Goal: Transaction & Acquisition: Purchase product/service

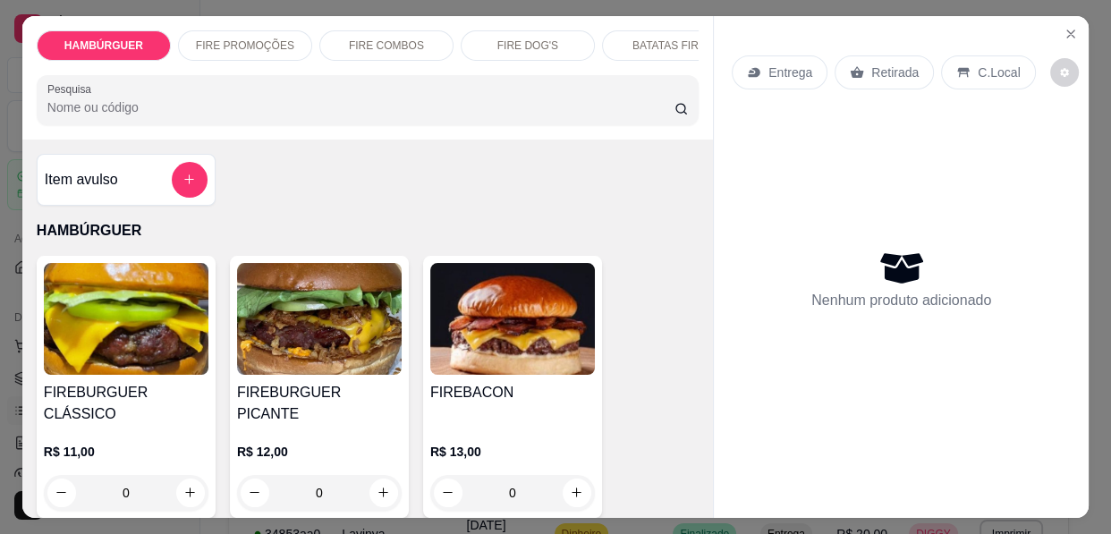
scroll to position [168, 0]
click at [188, 477] on div "0" at bounding box center [126, 493] width 165 height 36
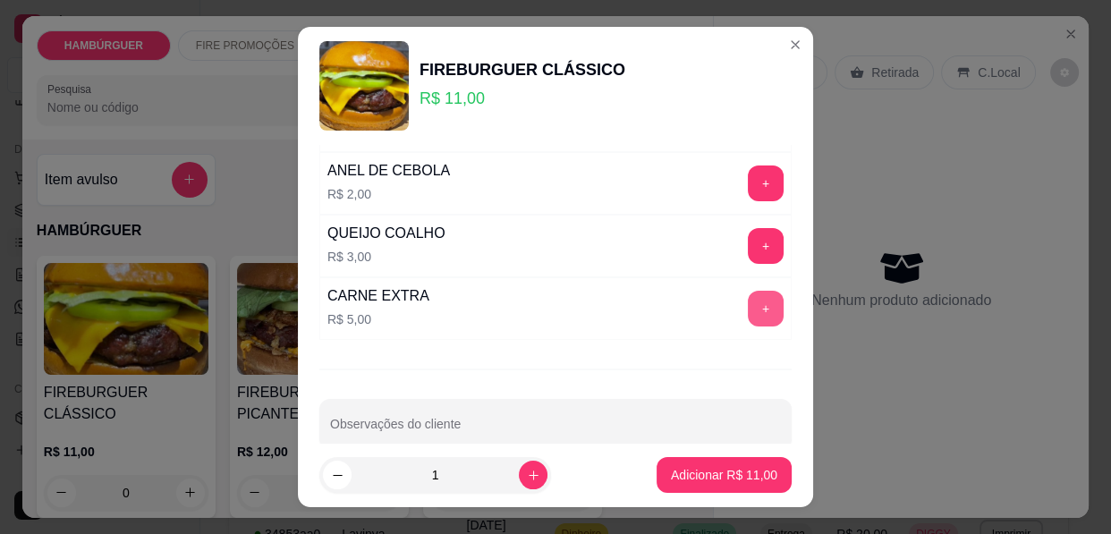
scroll to position [214, 0]
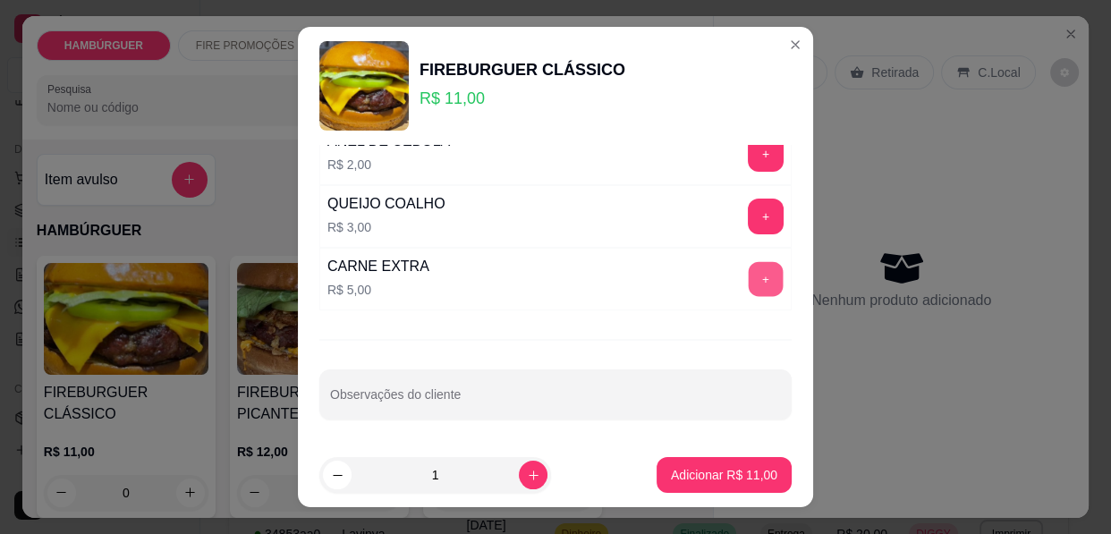
click at [749, 274] on button "+" at bounding box center [766, 278] width 35 height 35
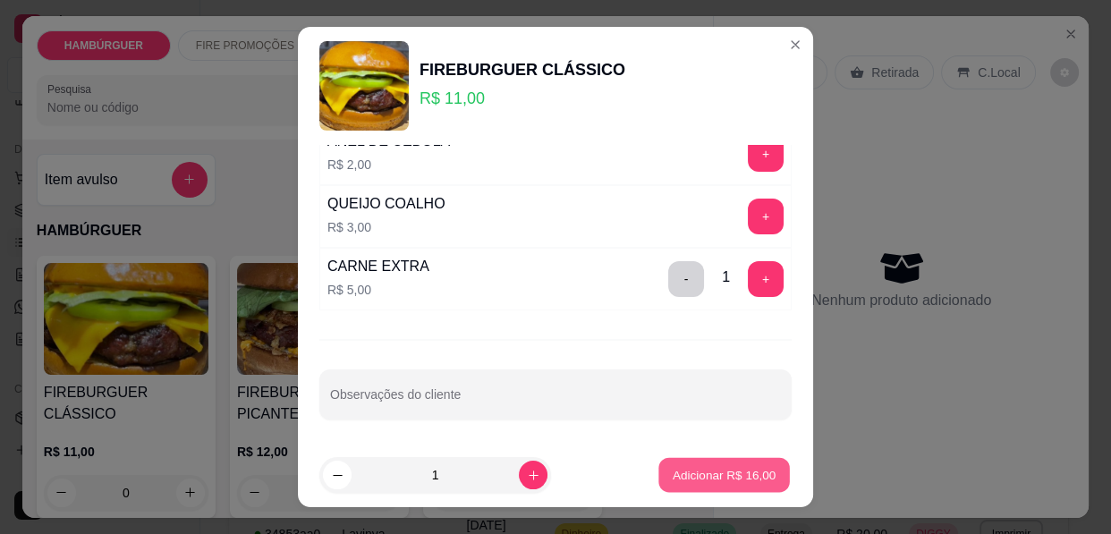
click at [688, 474] on p "Adicionar R$ 16,00" at bounding box center [725, 474] width 104 height 17
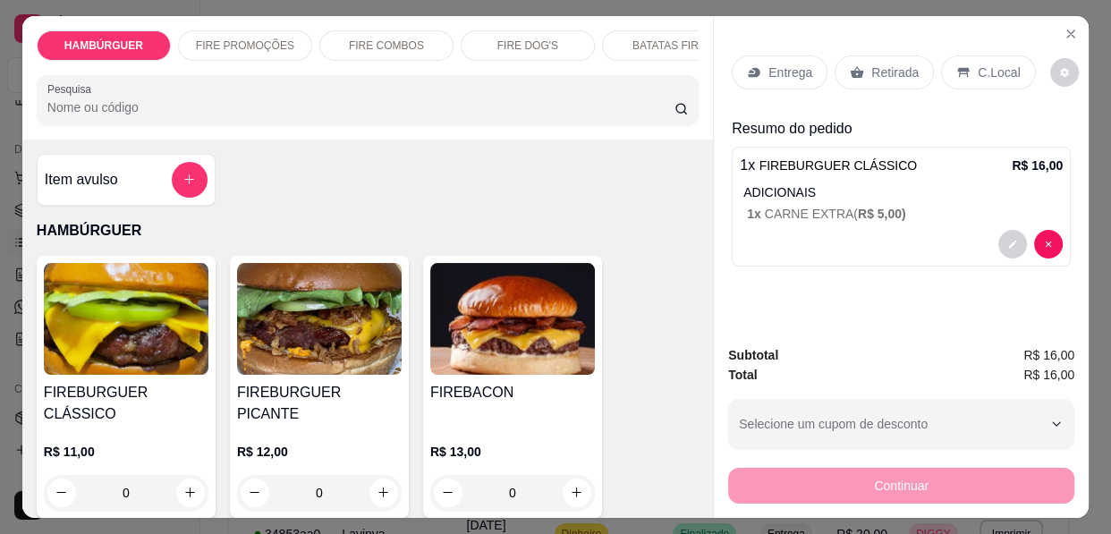
click at [779, 64] on p "Entrega" at bounding box center [791, 73] width 44 height 18
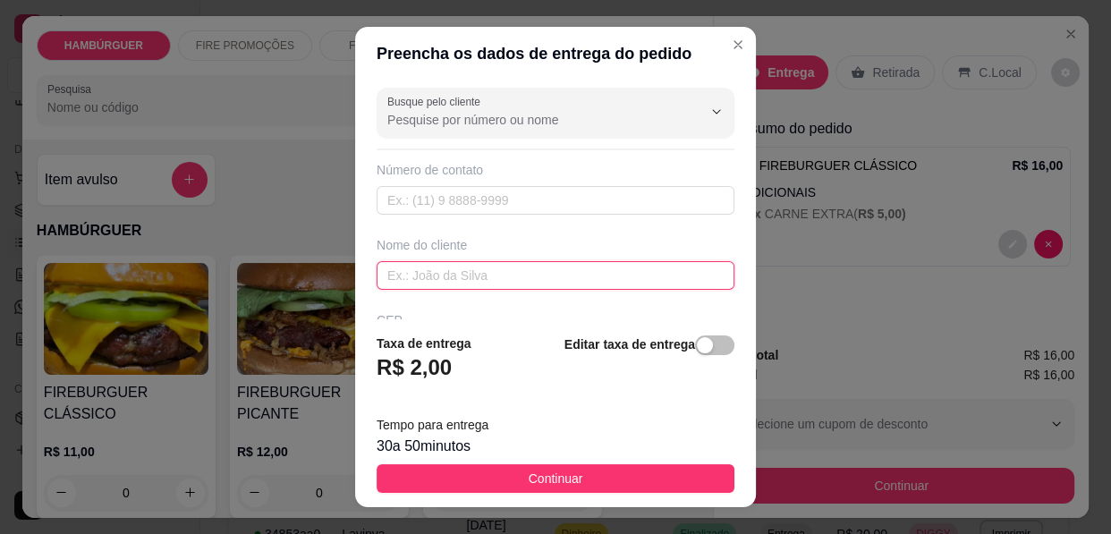
click at [501, 277] on input "text" at bounding box center [556, 275] width 358 height 29
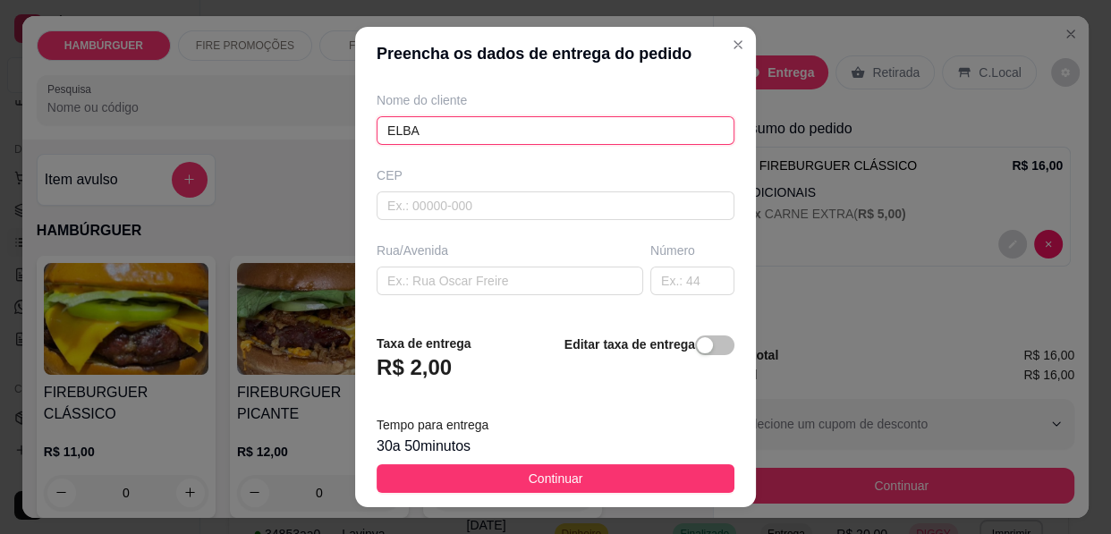
scroll to position [162, 0]
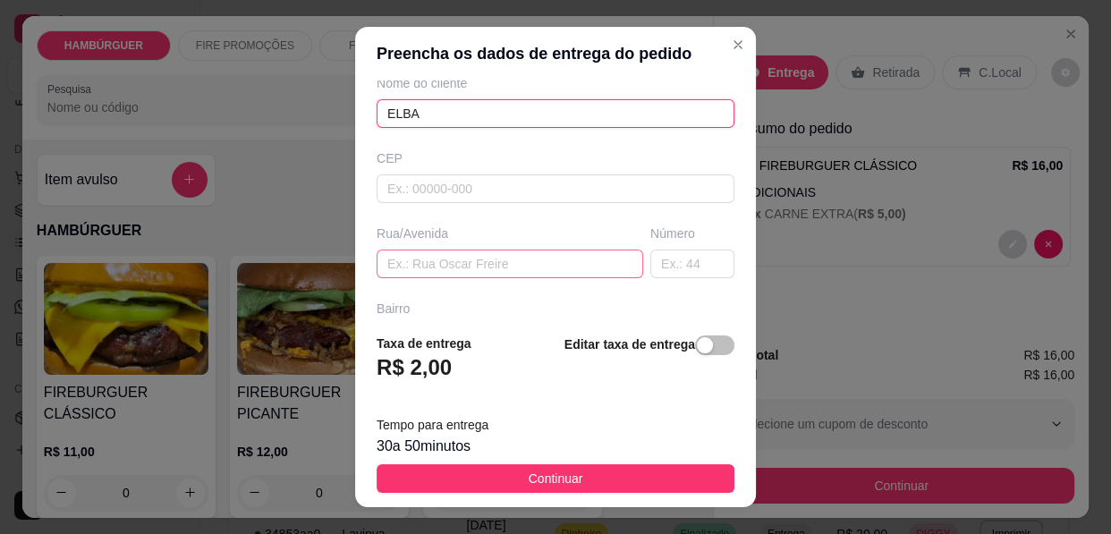
type input "ELBA"
click at [490, 266] on input "text" at bounding box center [510, 264] width 267 height 29
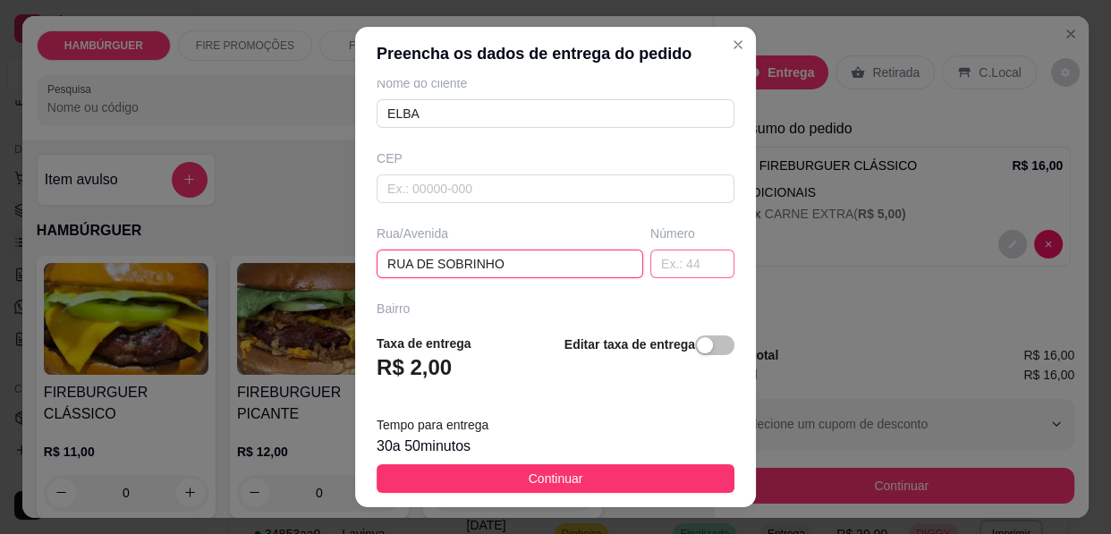
type input "RUA DE SOBRINHO"
click at [650, 268] on input "text" at bounding box center [692, 264] width 84 height 29
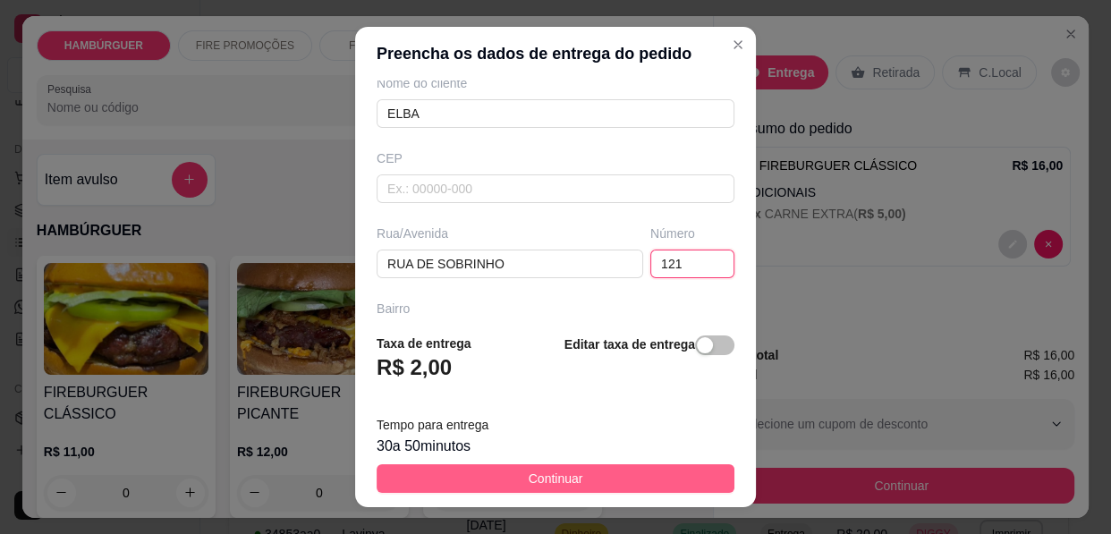
type input "121"
click at [529, 480] on span "Continuar" at bounding box center [556, 479] width 55 height 20
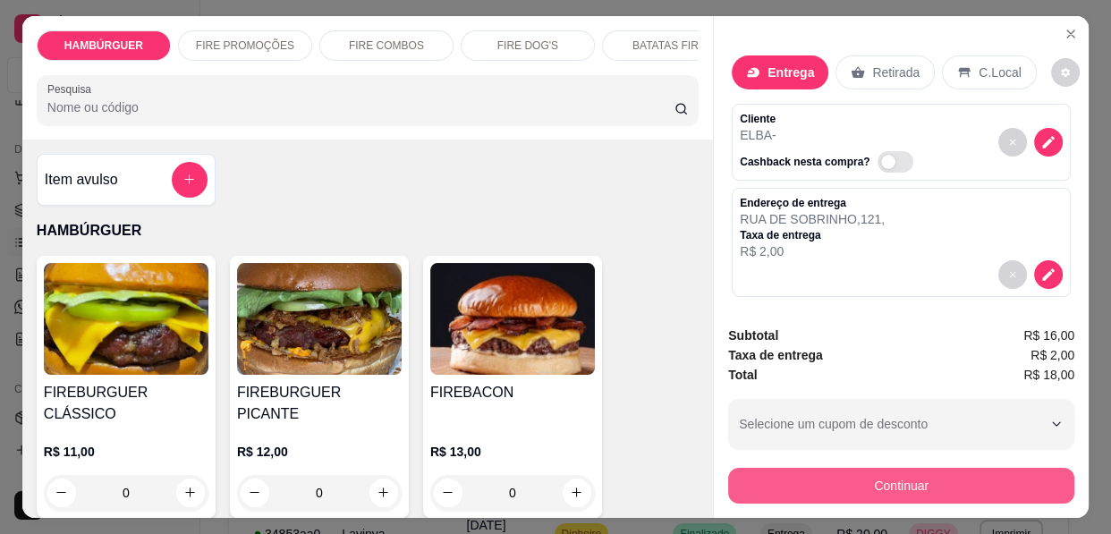
click at [835, 468] on button "Continuar" at bounding box center [901, 486] width 346 height 36
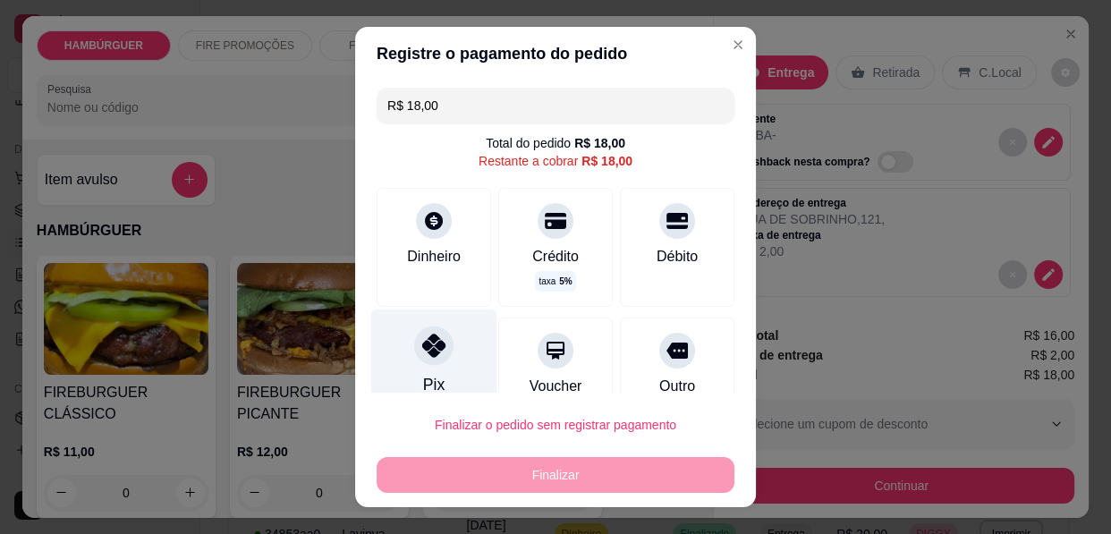
click at [429, 361] on div at bounding box center [433, 345] width 39 height 39
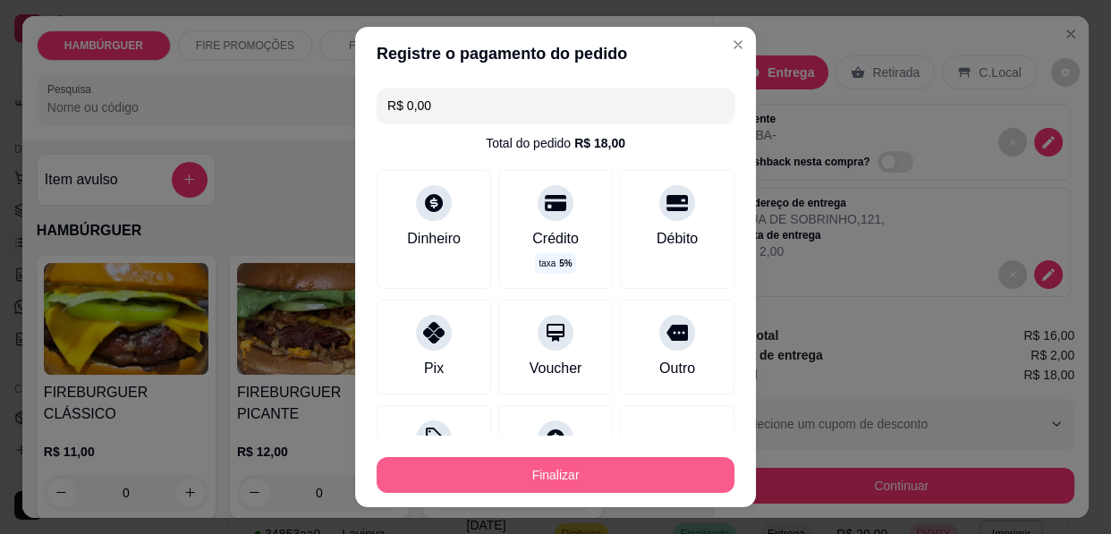
click at [545, 479] on button "Finalizar" at bounding box center [556, 475] width 358 height 36
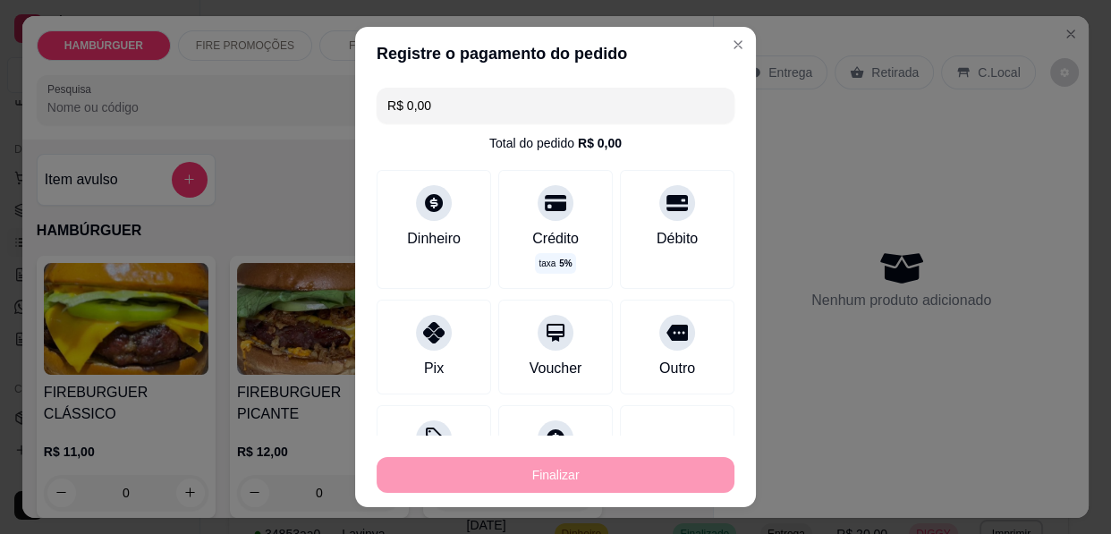
type input "-R$ 18,00"
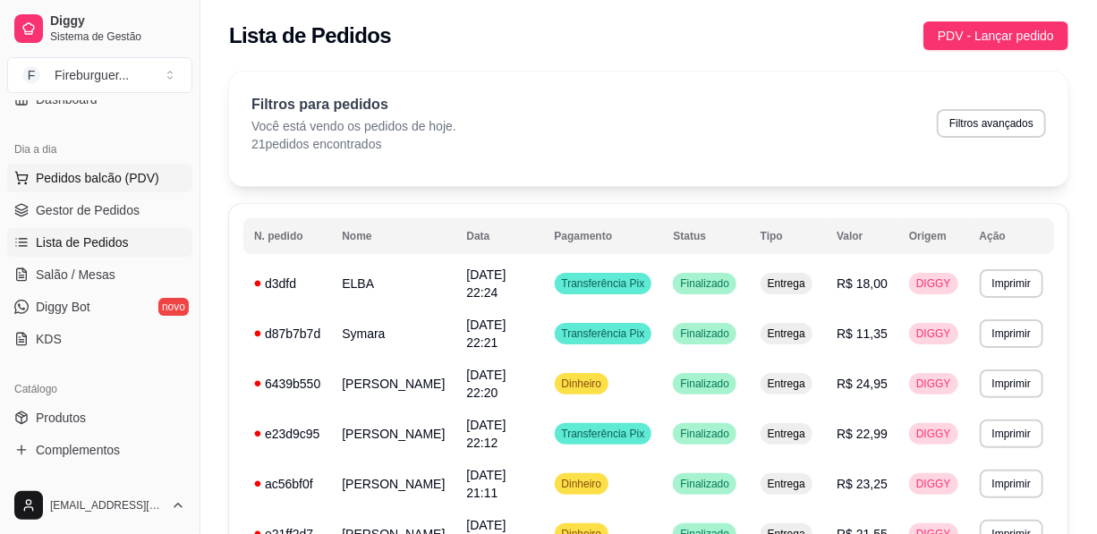
click at [93, 169] on span "Pedidos balcão (PDV)" at bounding box center [97, 178] width 123 height 18
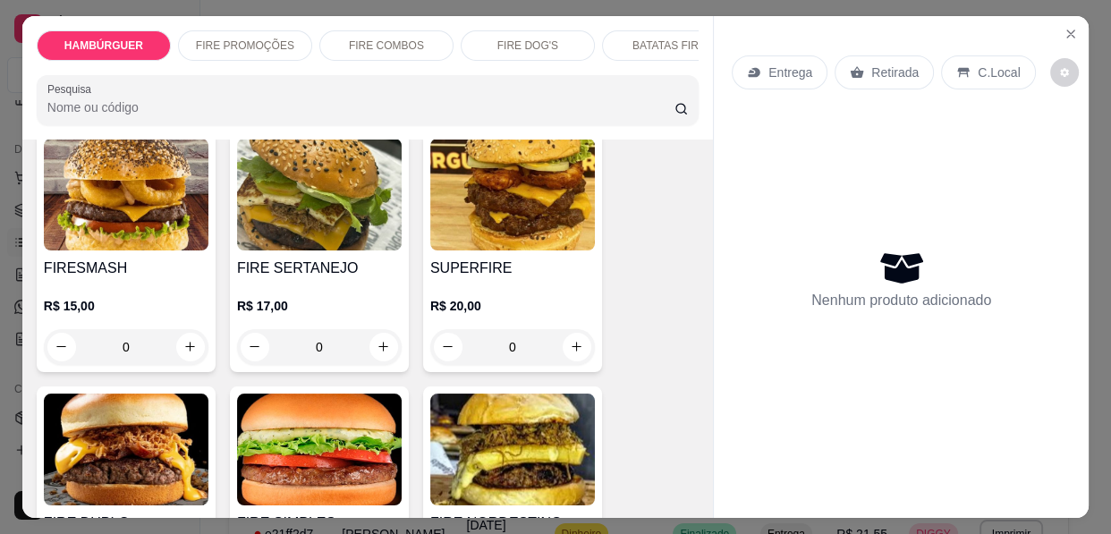
scroll to position [406, 0]
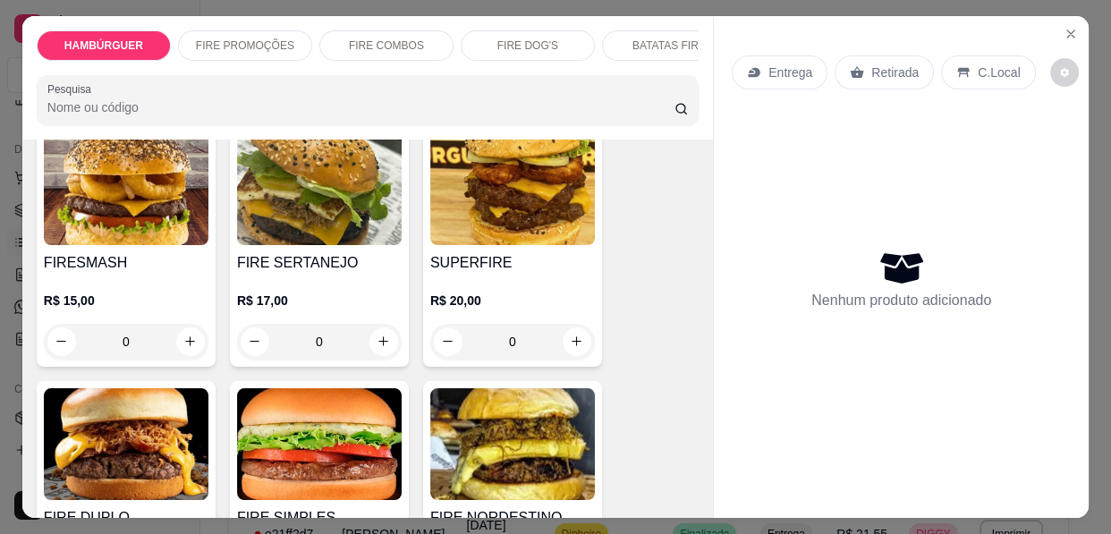
click at [184, 324] on div "0" at bounding box center [126, 342] width 165 height 36
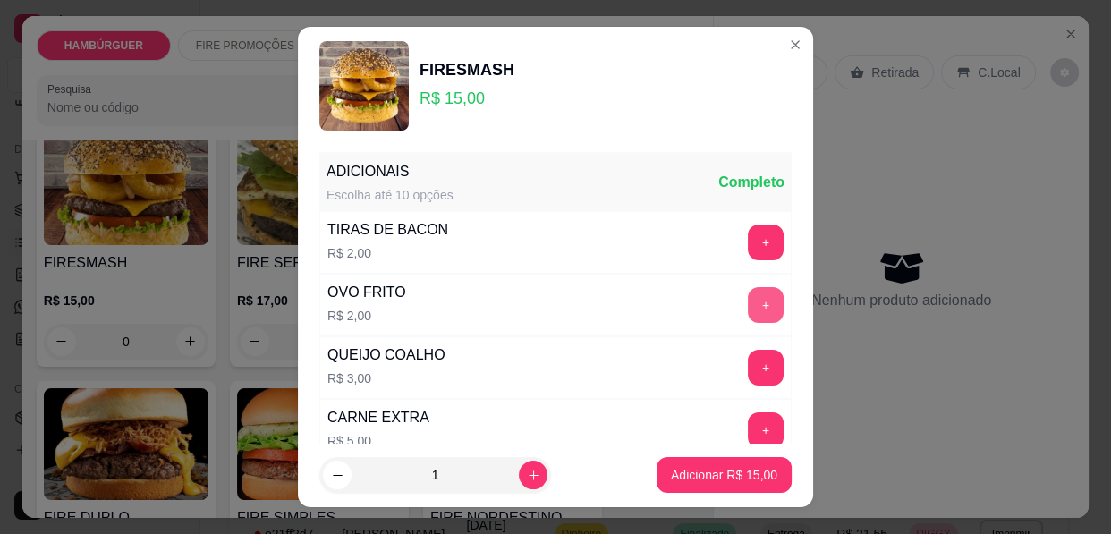
click at [748, 309] on button "+" at bounding box center [766, 305] width 36 height 36
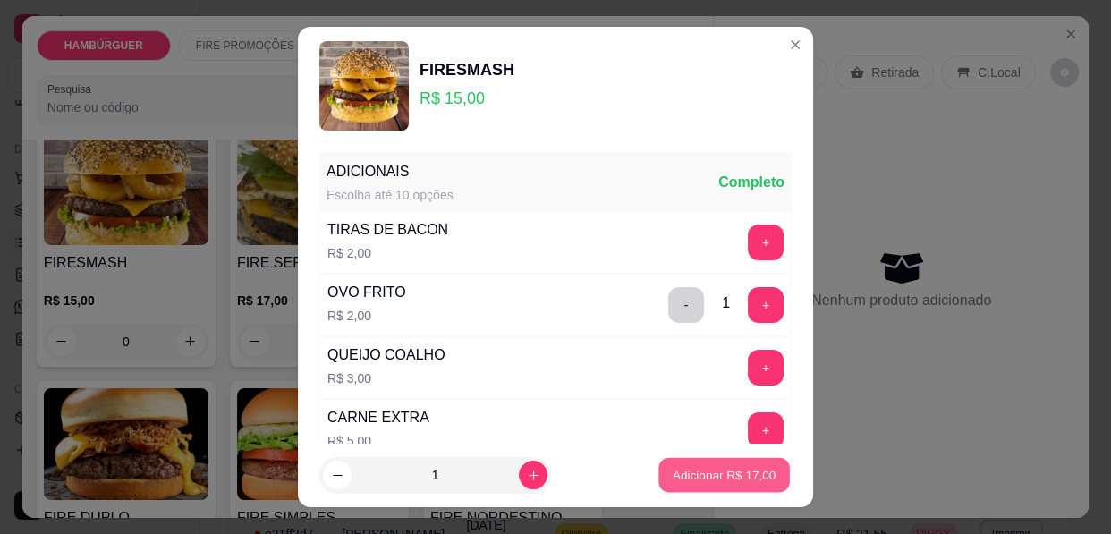
click at [703, 470] on p "Adicionar R$ 17,00" at bounding box center [725, 474] width 104 height 17
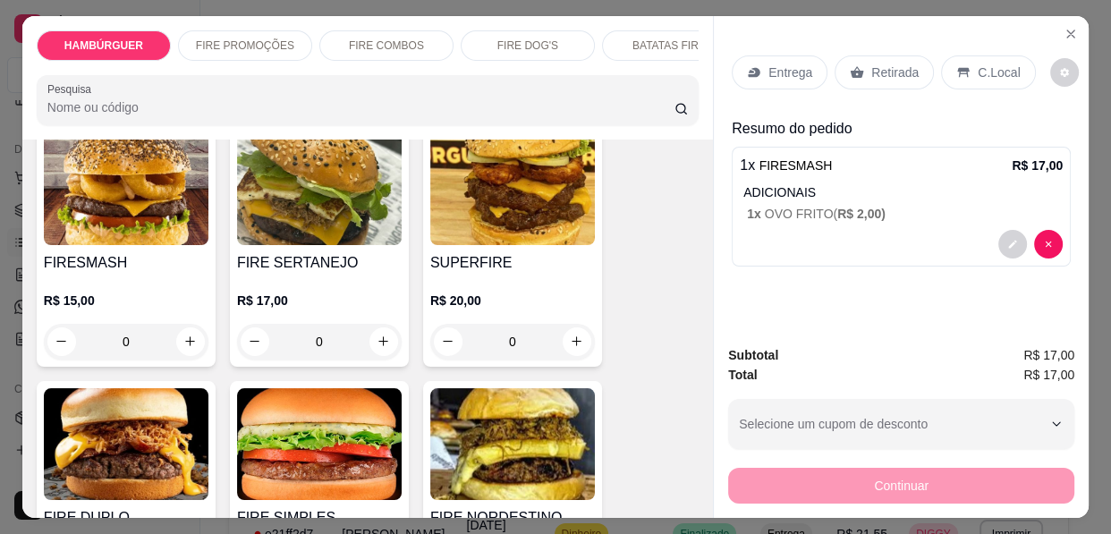
click at [789, 67] on p "Entrega" at bounding box center [791, 73] width 44 height 18
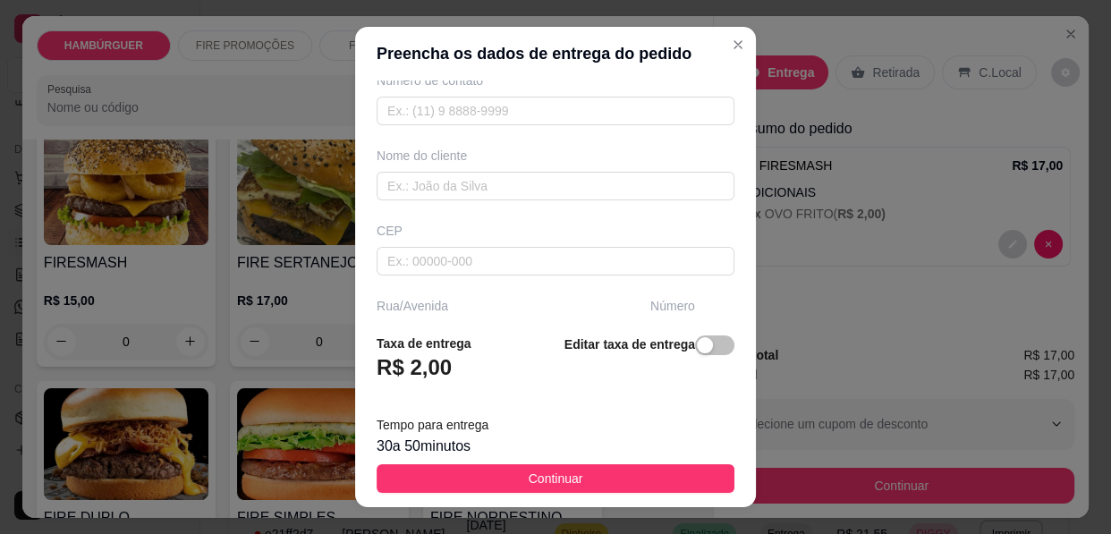
scroll to position [162, 0]
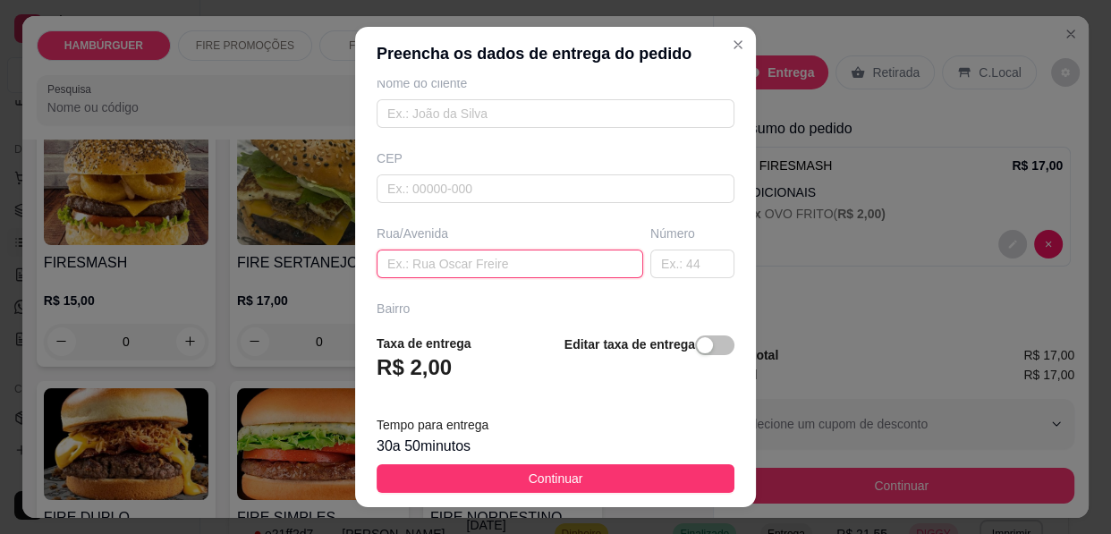
click at [418, 262] on input "text" at bounding box center [510, 264] width 267 height 29
type input "[PERSON_NAME]"
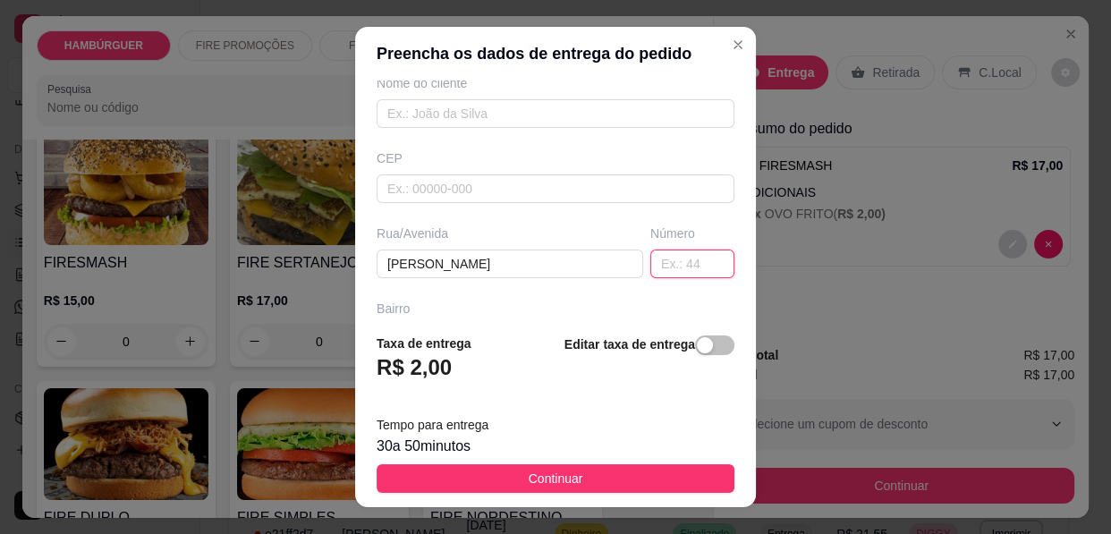
click at [650, 257] on input "text" at bounding box center [692, 264] width 84 height 29
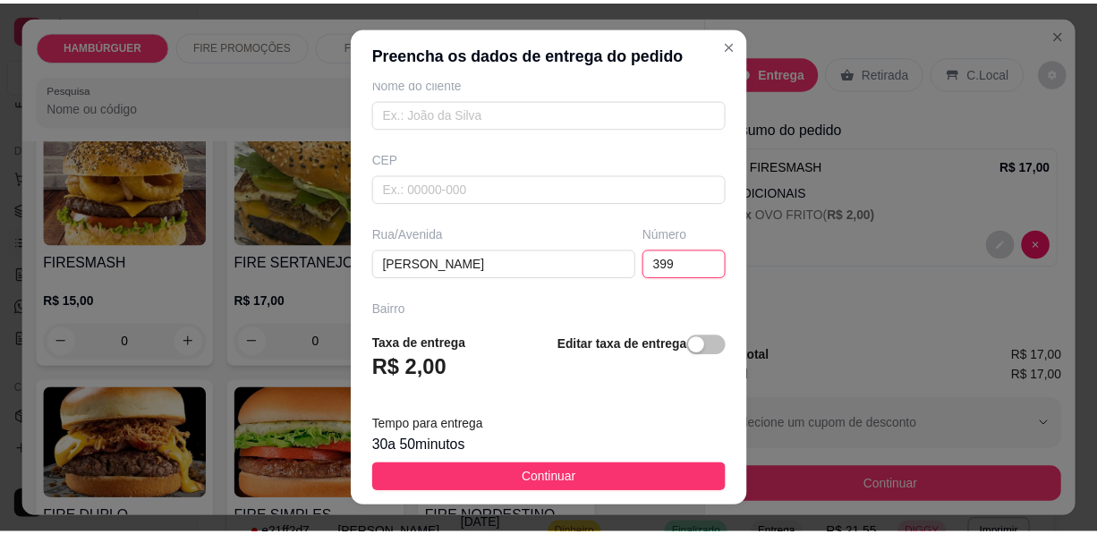
scroll to position [81, 0]
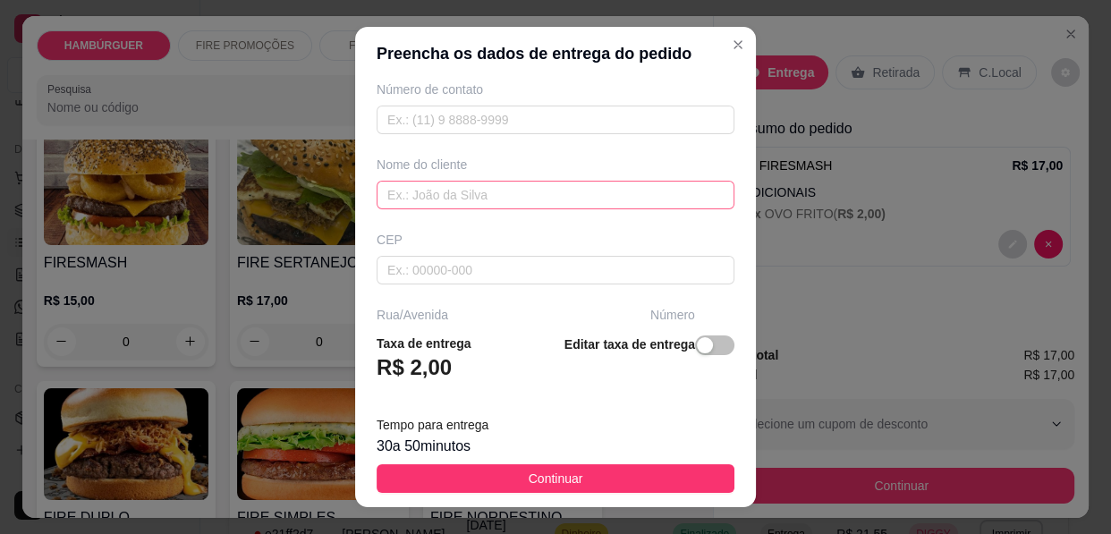
type input "399"
click at [420, 198] on input "text" at bounding box center [556, 195] width 358 height 29
type input "GLAUCIA"
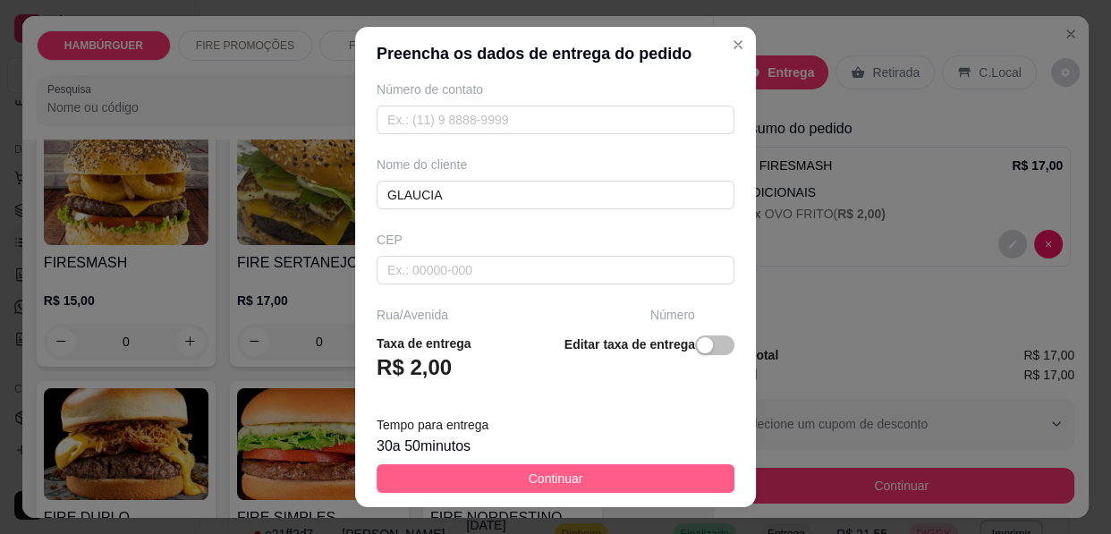
click at [613, 477] on button "Continuar" at bounding box center [556, 478] width 358 height 29
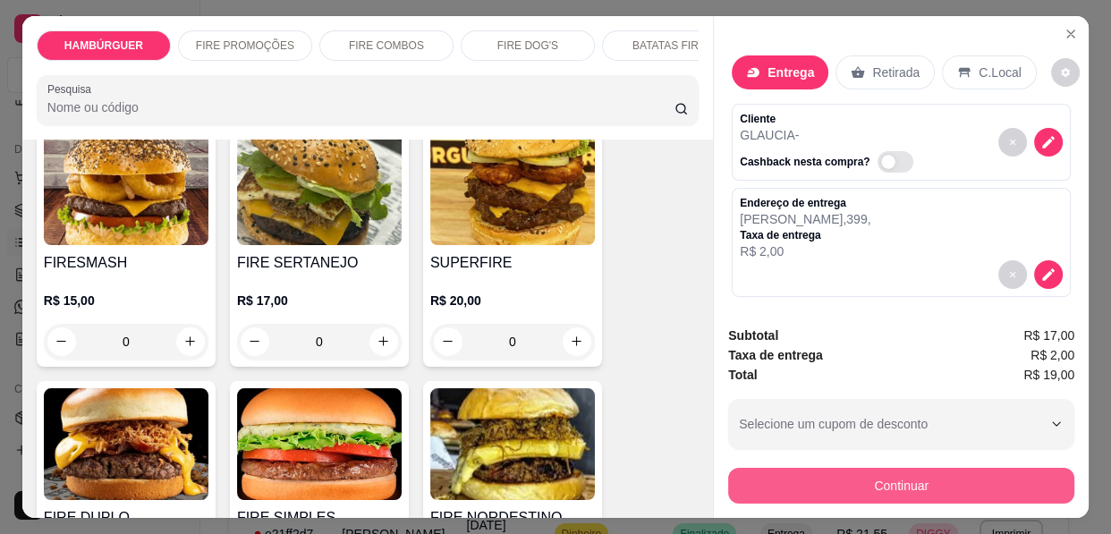
click at [870, 481] on button "Continuar" at bounding box center [901, 486] width 346 height 36
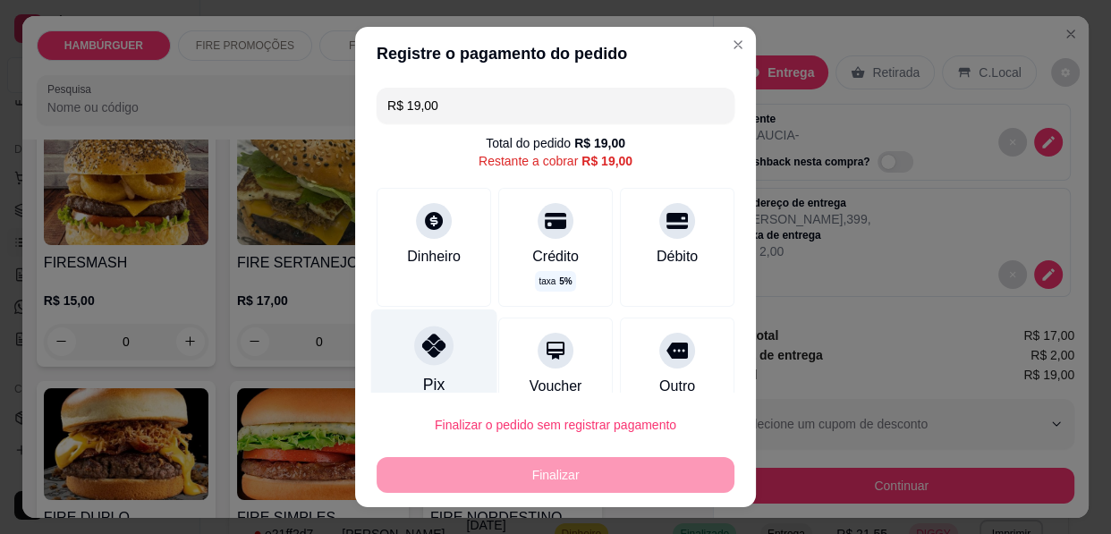
click at [427, 342] on icon at bounding box center [433, 345] width 23 height 23
type input "R$ 0,00"
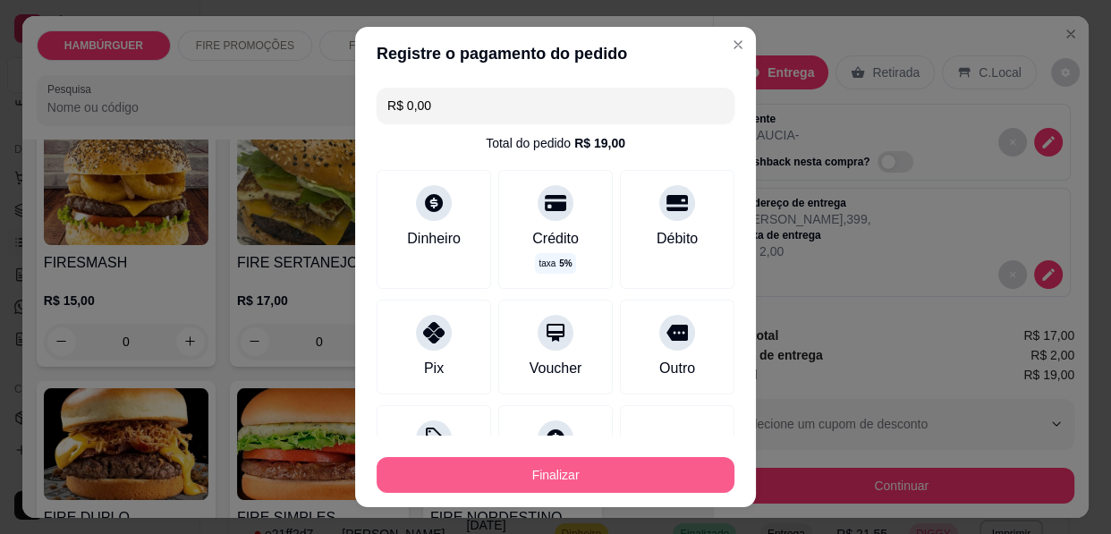
click at [530, 470] on button "Finalizar" at bounding box center [556, 475] width 358 height 36
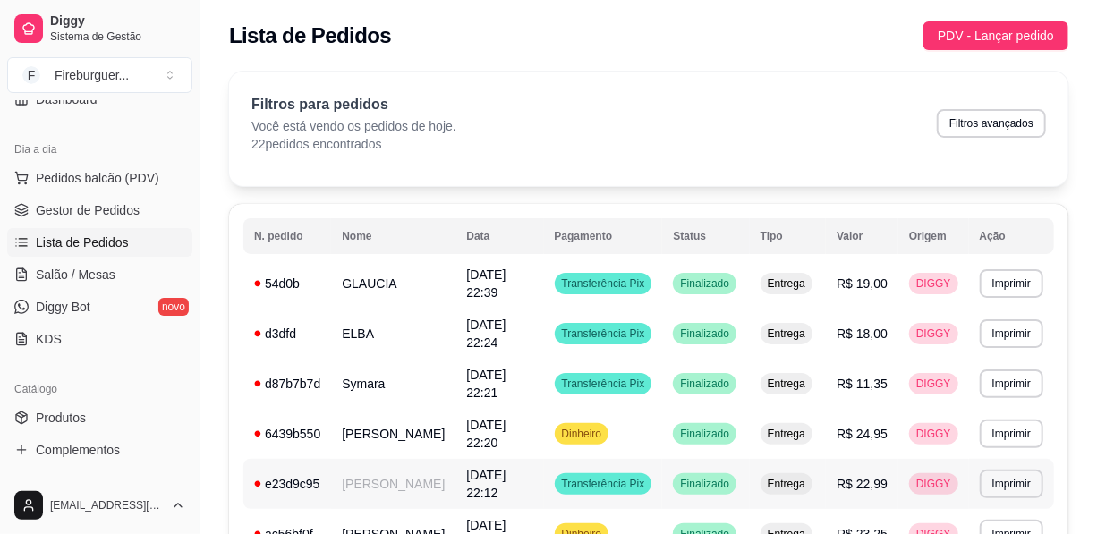
drag, startPoint x: 530, startPoint y: 469, endPoint x: 525, endPoint y: 477, distance: 9.2
drag, startPoint x: 525, startPoint y: 477, endPoint x: 560, endPoint y: 162, distance: 316.8
click at [560, 162] on div "Filtros para pedidos Você está vendo os pedidos de hoje. 22 pedidos encontrados…" at bounding box center [648, 129] width 839 height 115
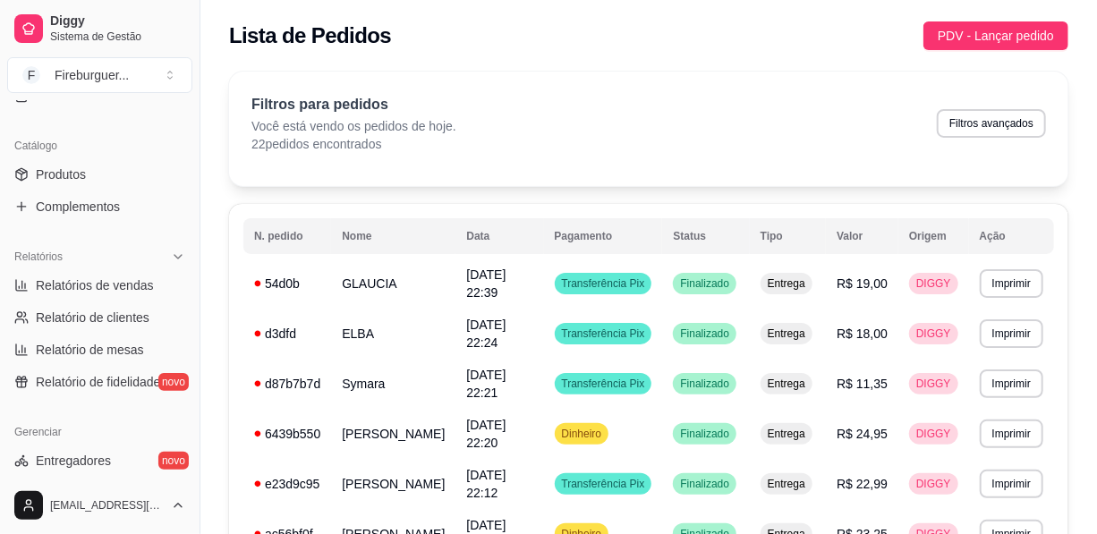
scroll to position [412, 0]
click at [131, 283] on span "Relatórios de vendas" at bounding box center [95, 285] width 118 height 18
click at [130, 281] on span "Relatórios de vendas" at bounding box center [95, 285] width 118 height 18
select select "ALL"
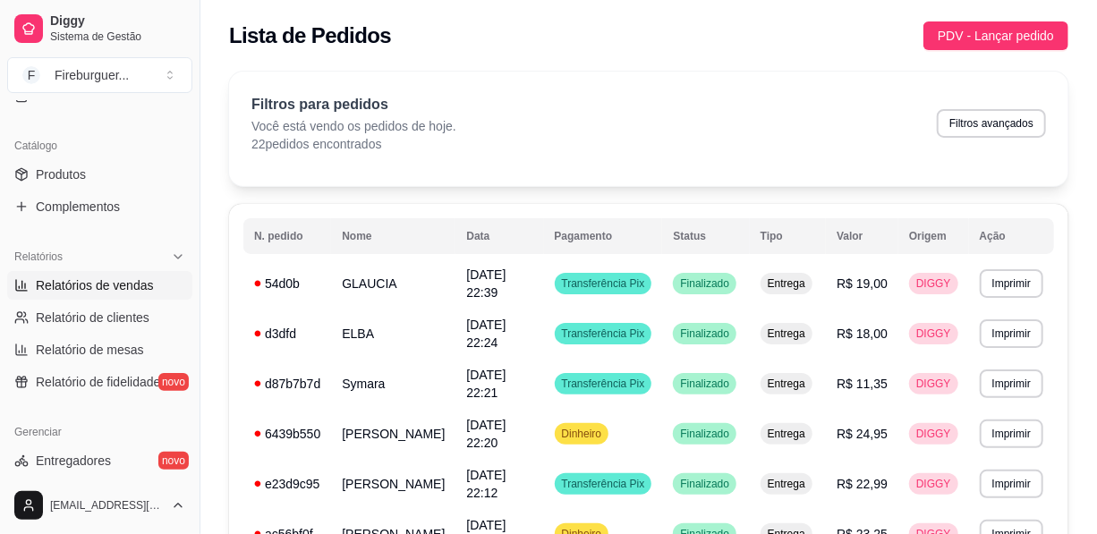
select select "ALL"
select select "0"
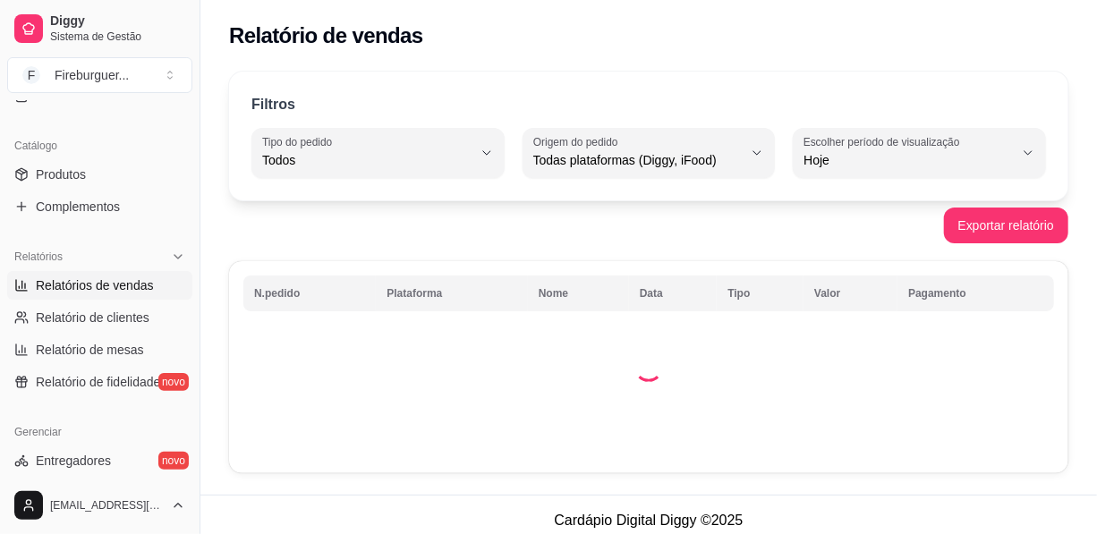
click at [130, 281] on span "Relatórios de vendas" at bounding box center [95, 285] width 118 height 18
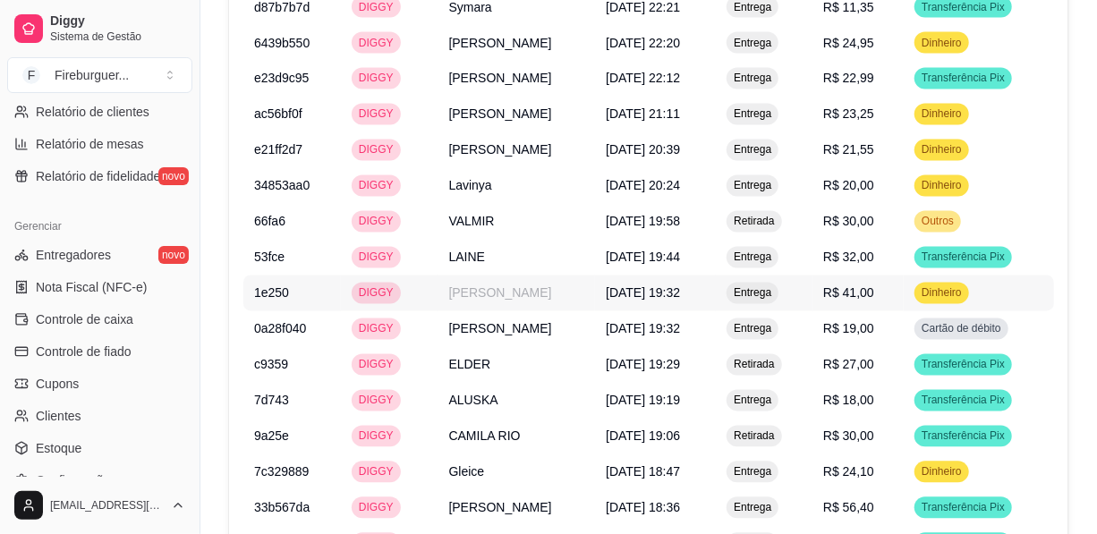
scroll to position [1419, 0]
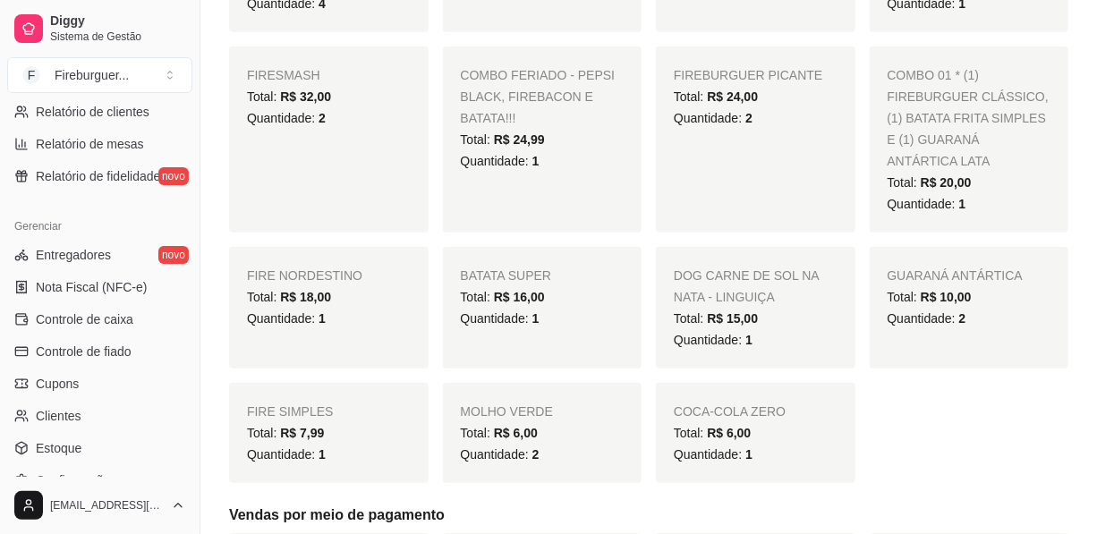
scroll to position [0, 0]
